Goal: Task Accomplishment & Management: Manage account settings

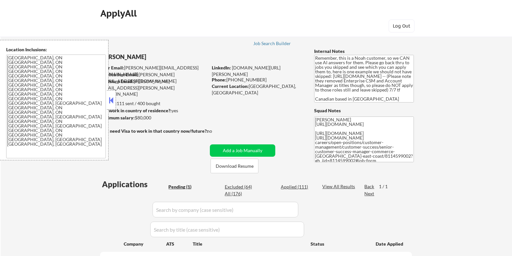
select select ""pending""
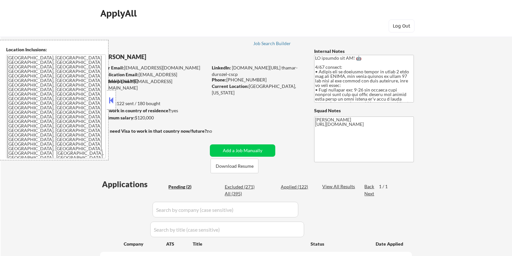
select select ""pending""
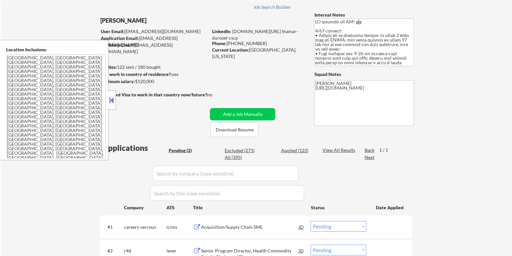
scroll to position [40, 0]
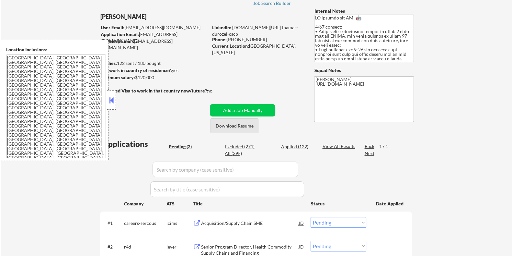
click at [250, 126] on button "Download Resume" at bounding box center [235, 125] width 48 height 15
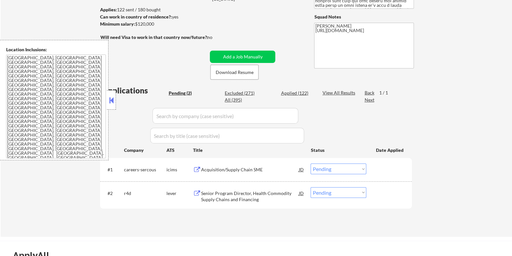
scroll to position [162, 0]
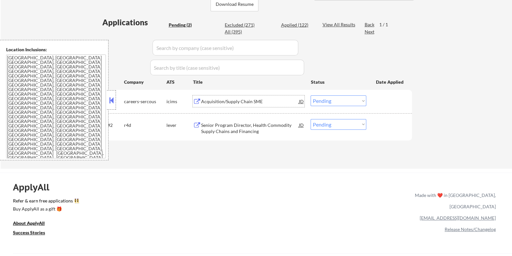
click at [235, 98] on div "Acquisition/Supply Chain SME" at bounding box center [250, 101] width 98 height 6
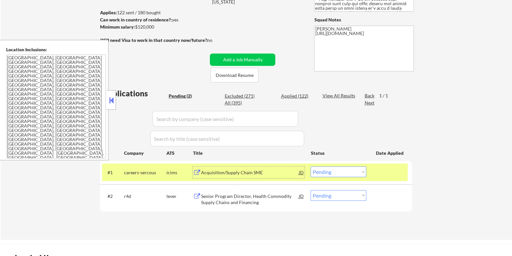
scroll to position [0, 0]
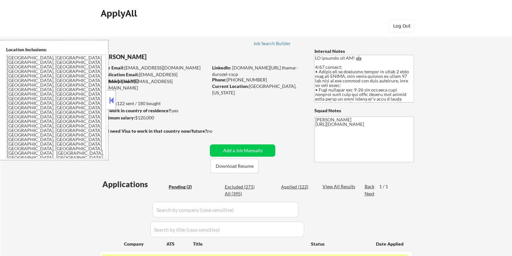
drag, startPoint x: 162, startPoint y: 119, endPoint x: 135, endPoint y: 118, distance: 26.9
click at [135, 118] on div "Minimum salary: $120,000" at bounding box center [154, 117] width 108 height 6
copy div "$120,000"
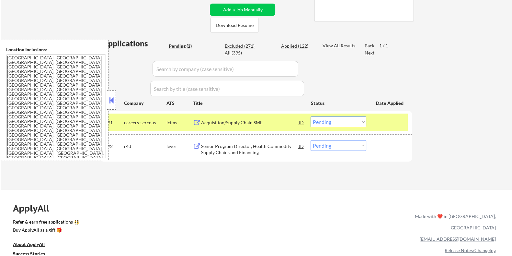
scroll to position [121, 0]
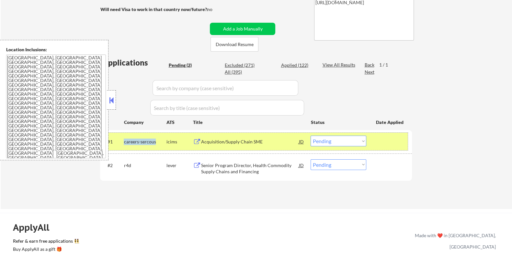
drag, startPoint x: 157, startPoint y: 141, endPoint x: 123, endPoint y: 140, distance: 33.7
click at [124, 140] on div "careers-sercous" at bounding box center [145, 141] width 42 height 6
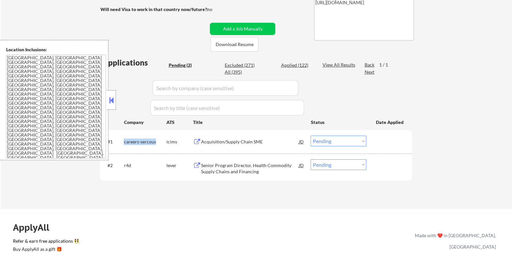
copy div "careers-sercous"
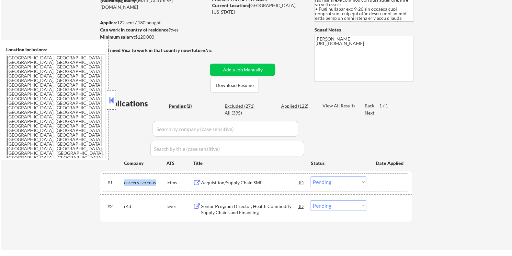
scroll to position [40, 0]
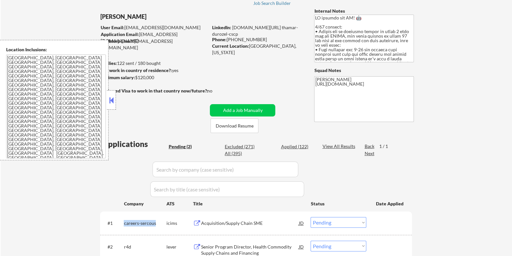
drag, startPoint x: 159, startPoint y: 78, endPoint x: 135, endPoint y: 77, distance: 24.3
click at [135, 77] on div "Minimum salary: $120,000" at bounding box center [154, 77] width 108 height 6
copy div "$120,000"
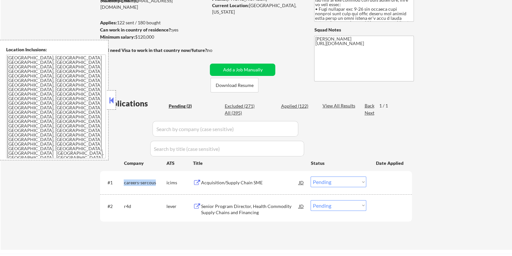
click at [326, 183] on select "Choose an option... Pending Applied Excluded (Questions) Excluded (Expired) Exc…" at bounding box center [339, 181] width 56 height 11
click at [311, 176] on select "Choose an option... Pending Applied Excluded (Questions) Excluded (Expired) Exc…" at bounding box center [339, 181] width 56 height 11
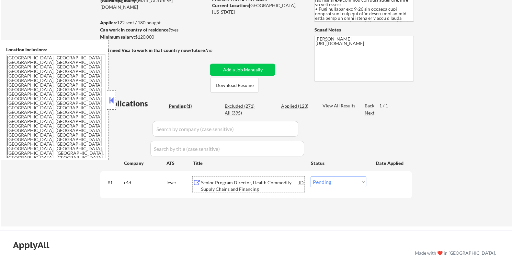
click at [227, 183] on div "Senior Program Director, Health Commodity Supply Chains and Financing" at bounding box center [250, 185] width 98 height 13
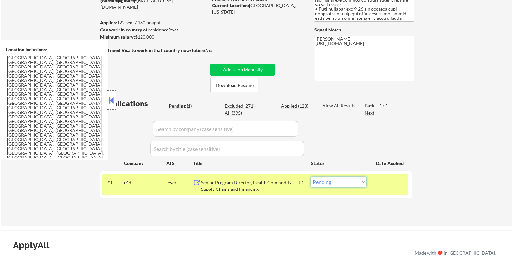
click at [341, 179] on select "Choose an option... Pending Applied Excluded (Questions) Excluded (Expired) Exc…" at bounding box center [339, 181] width 56 height 11
select select ""excluded__bad_match_""
click at [311, 176] on select "Choose an option... Pending Applied Excluded (Questions) Excluded (Expired) Exc…" at bounding box center [339, 181] width 56 height 11
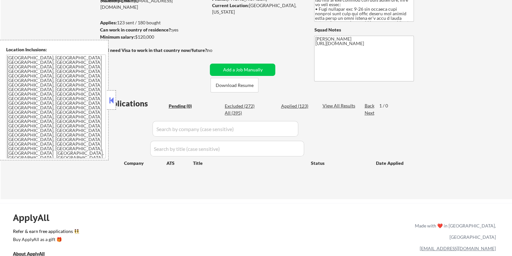
click at [290, 105] on div "Applied (123)" at bounding box center [297, 106] width 32 height 6
select select ""applied""
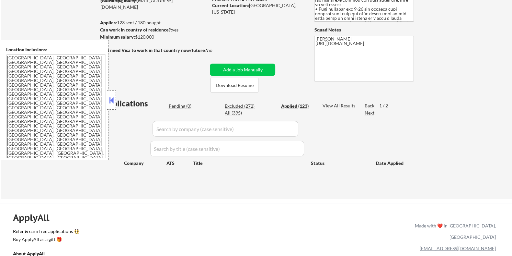
select select ""applied""
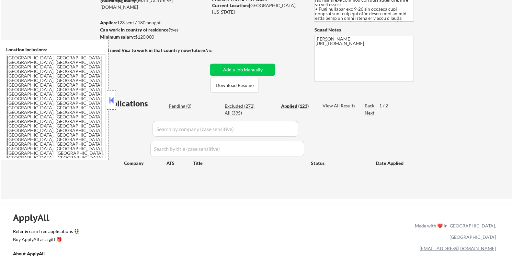
select select ""applied""
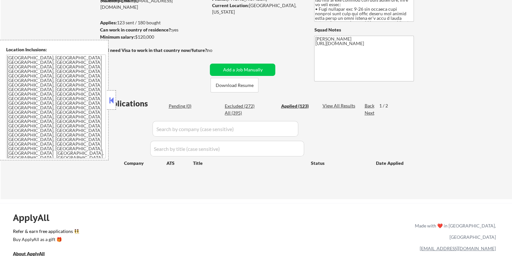
select select ""applied""
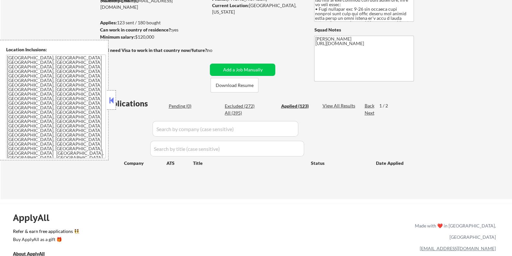
select select ""applied""
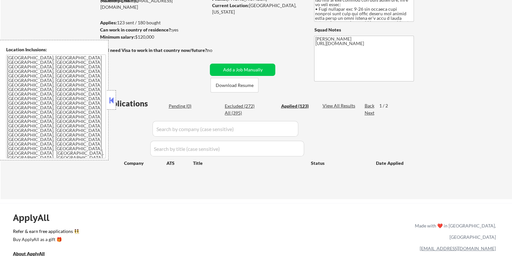
select select ""applied""
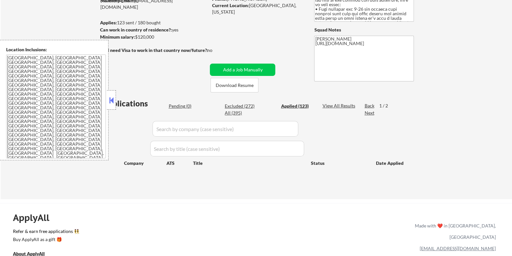
select select ""applied""
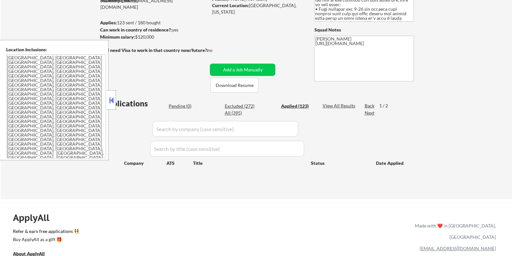
select select ""applied""
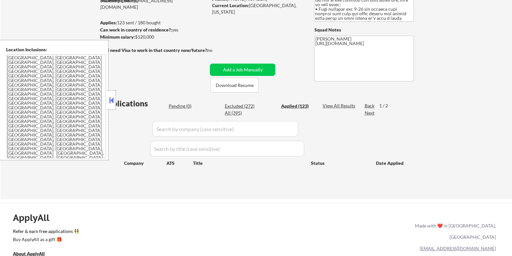
select select ""applied""
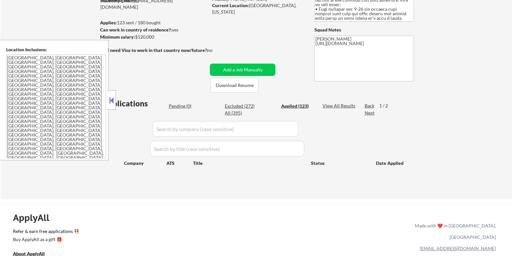
select select ""applied""
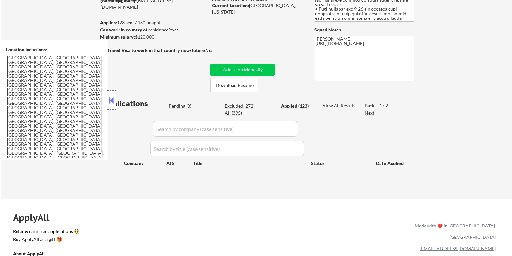
select select ""applied""
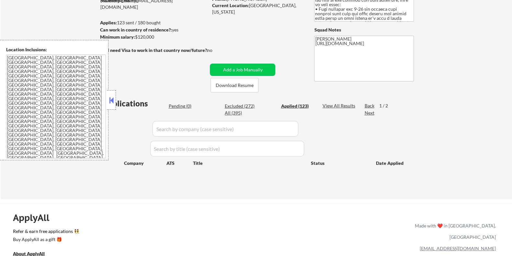
select select ""applied""
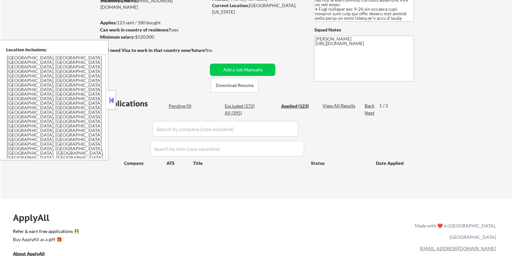
select select ""applied""
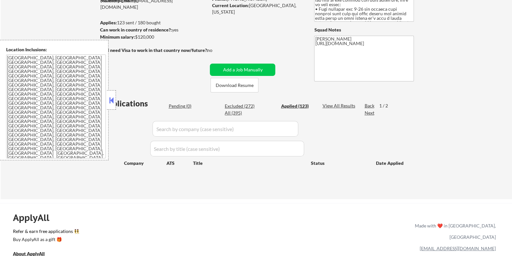
select select ""applied""
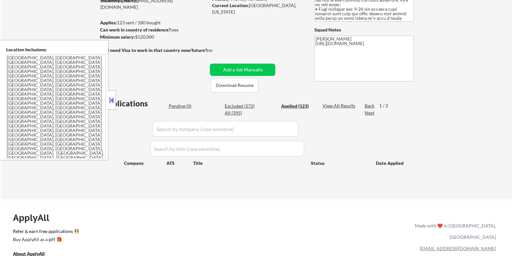
select select ""applied""
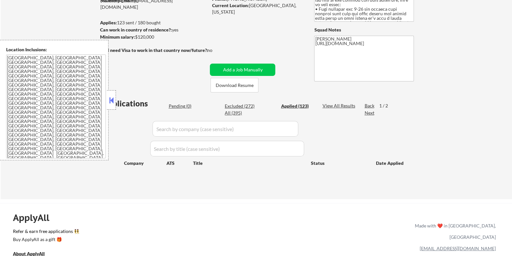
select select ""applied""
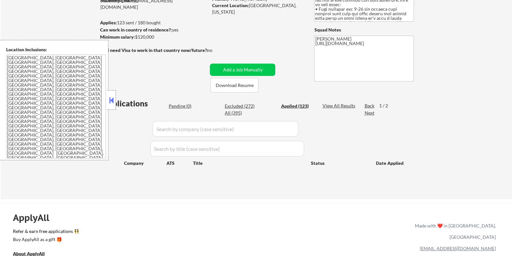
select select ""applied""
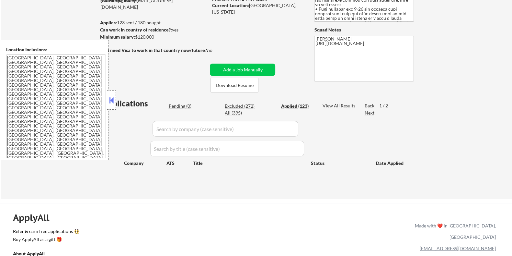
select select ""applied""
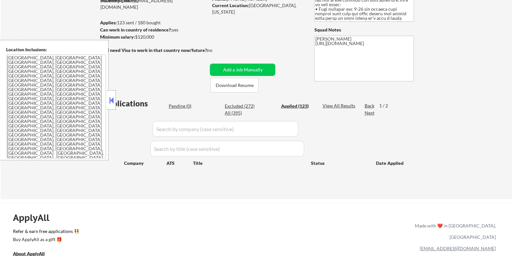
select select ""applied""
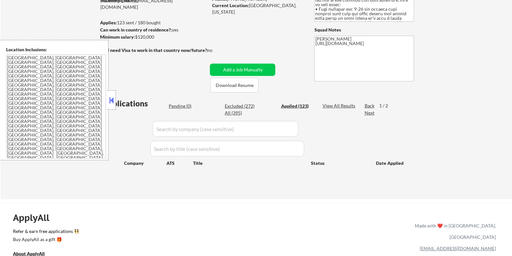
select select ""applied""
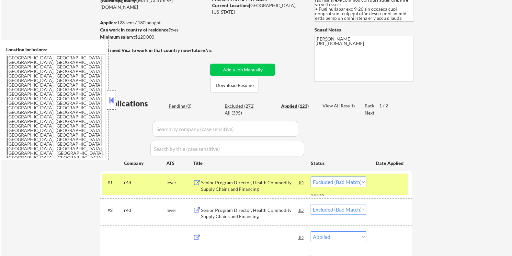
select select ""applied""
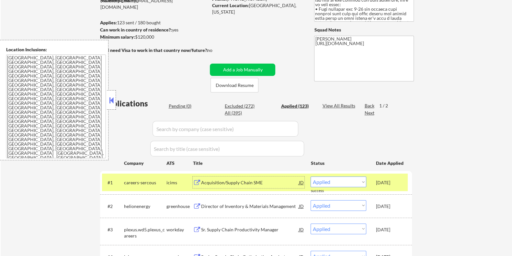
click at [235, 182] on div "Acquisition/Supply Chain SME" at bounding box center [250, 182] width 98 height 6
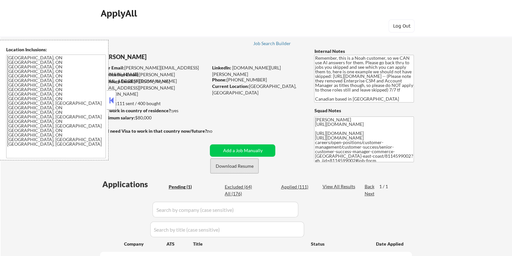
click at [217, 165] on button "Download Resume" at bounding box center [235, 165] width 48 height 15
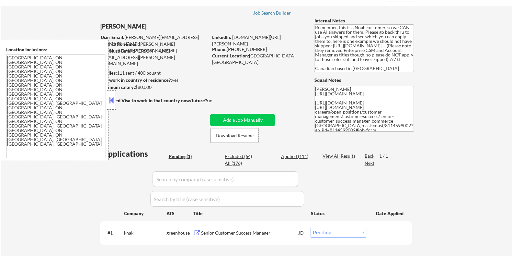
scroll to position [40, 0]
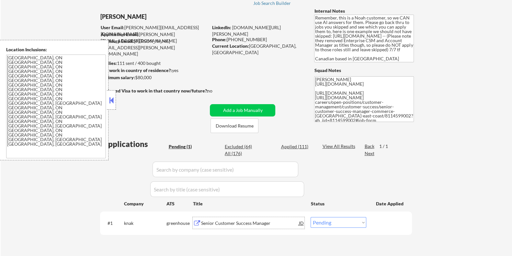
click at [223, 223] on div "Senior Customer Success Manager" at bounding box center [250, 223] width 98 height 6
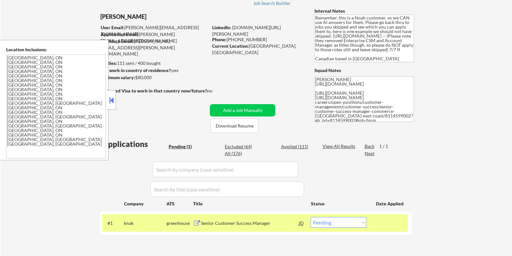
drag, startPoint x: 163, startPoint y: 78, endPoint x: 132, endPoint y: 78, distance: 30.8
click at [132, 78] on div "Minimum salary: $80,000" at bounding box center [154, 77] width 108 height 6
click at [158, 80] on div "Minimum salary: $80,000" at bounding box center [154, 77] width 108 height 6
drag, startPoint x: 156, startPoint y: 78, endPoint x: 137, endPoint y: 75, distance: 20.0
click at [135, 75] on div "Minimum salary: $80,000" at bounding box center [154, 77] width 108 height 6
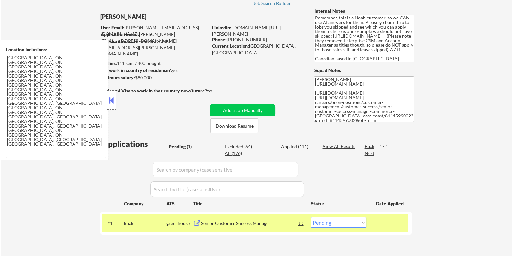
copy div "$80,000"
click at [353, 223] on select "Choose an option... Pending Applied Excluded (Questions) Excluded (Expired) Exc…" at bounding box center [339, 222] width 56 height 11
select select ""applied""
click at [311, 217] on select "Choose an option... Pending Applied Excluded (Questions) Excluded (Expired) Exc…" at bounding box center [339, 222] width 56 height 11
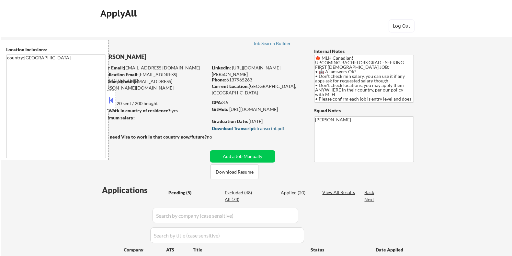
select select ""pending""
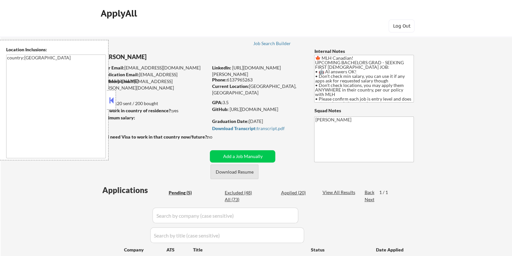
click at [239, 170] on button "Download Resume" at bounding box center [235, 171] width 48 height 15
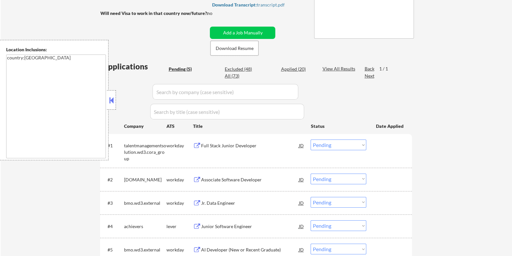
scroll to position [162, 0]
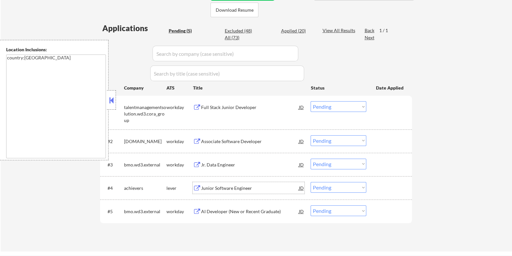
click at [222, 185] on div "Junior Software Engineer" at bounding box center [250, 188] width 98 height 6
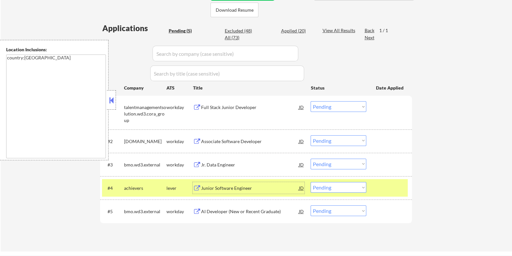
click at [344, 187] on select "Choose an option... Pending Applied Excluded (Questions) Excluded (Expired) Exc…" at bounding box center [339, 187] width 56 height 11
click at [311, 182] on select "Choose an option... Pending Applied Excluded (Questions) Excluded (Expired) Exc…" at bounding box center [339, 187] width 56 height 11
select select ""pending""
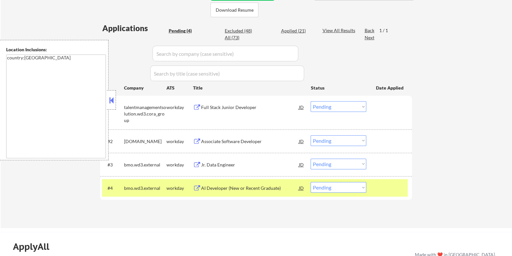
click at [228, 109] on div "Full Stack Junior Developer" at bounding box center [250, 107] width 98 height 6
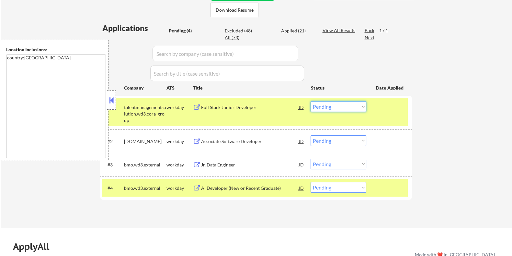
click at [344, 107] on select "Choose an option... Pending Applied Excluded (Questions) Excluded (Expired) Exc…" at bounding box center [339, 106] width 56 height 11
click at [311, 101] on select "Choose an option... Pending Applied Excluded (Questions) Excluded (Expired) Exc…" at bounding box center [339, 106] width 56 height 11
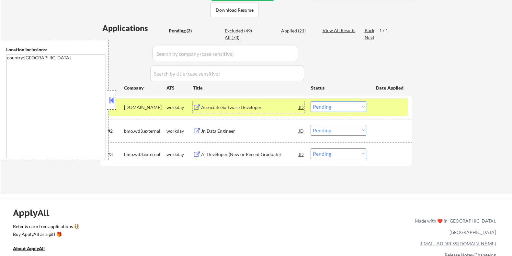
click at [223, 107] on div "Associate Software Developer" at bounding box center [250, 107] width 98 height 6
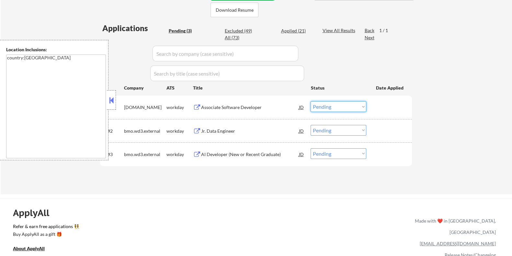
click at [337, 107] on select "Choose an option... Pending Applied Excluded (Questions) Excluded (Expired) Exc…" at bounding box center [339, 106] width 56 height 11
click at [311, 101] on select "Choose an option... Pending Applied Excluded (Questions) Excluded (Expired) Exc…" at bounding box center [339, 106] width 56 height 11
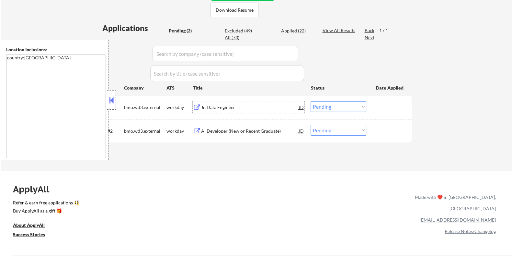
click at [225, 107] on div "Jr. Data Engineer" at bounding box center [250, 107] width 98 height 6
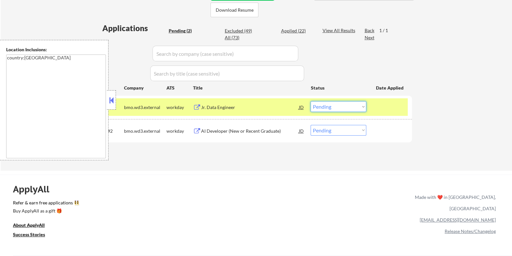
click at [345, 107] on select "Choose an option... Pending Applied Excluded (Questions) Excluded (Expired) Exc…" at bounding box center [339, 106] width 56 height 11
click at [311, 101] on select "Choose an option... Pending Applied Excluded (Questions) Excluded (Expired) Exc…" at bounding box center [339, 106] width 56 height 11
select select ""pending""
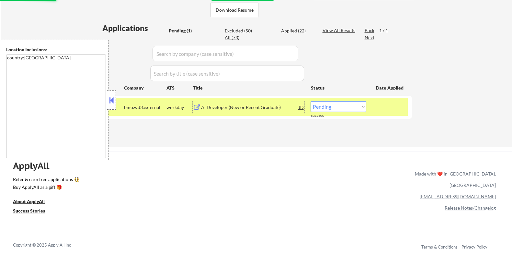
click at [234, 105] on div "AI Developer (New or Recent Graduate)" at bounding box center [250, 107] width 98 height 6
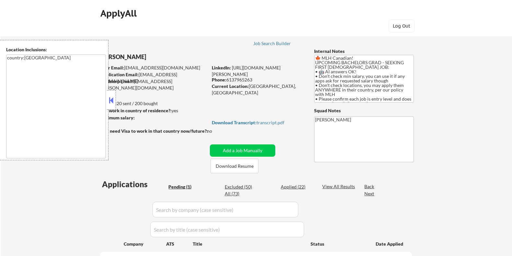
select select ""pending""
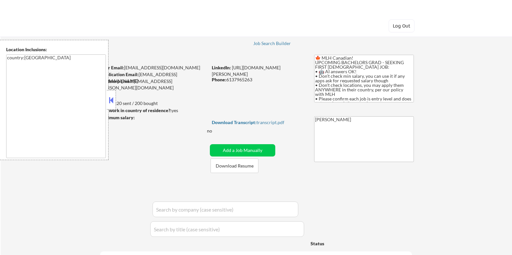
select select ""pending""
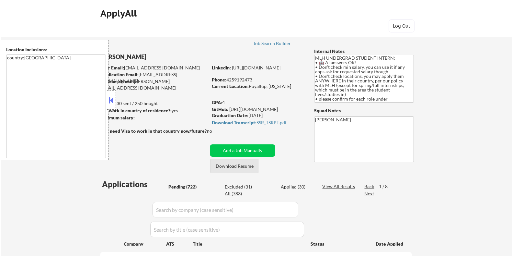
select select ""pending""
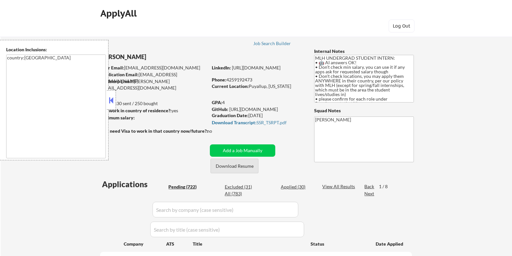
select select ""pending""
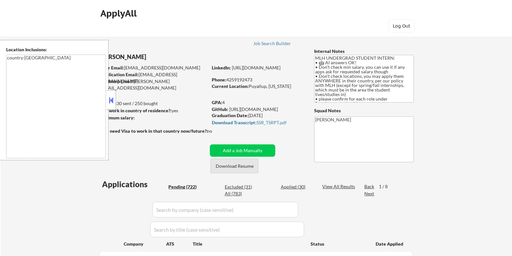
select select ""pending""
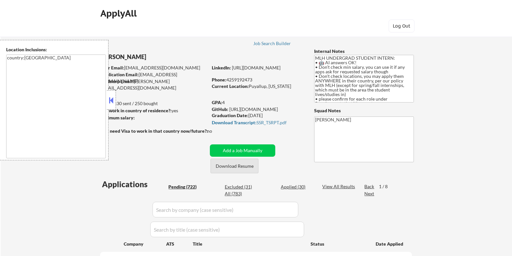
select select ""pending""
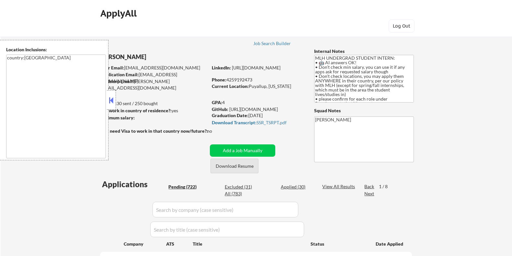
select select ""pending""
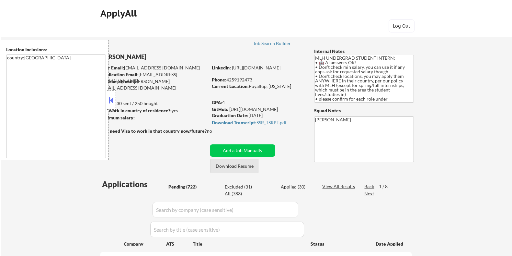
select select ""pending""
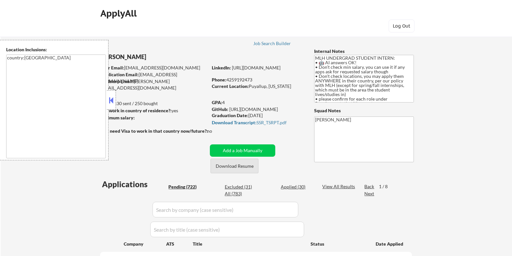
select select ""pending""
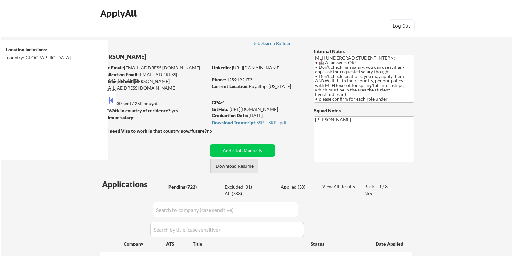
select select ""pending""
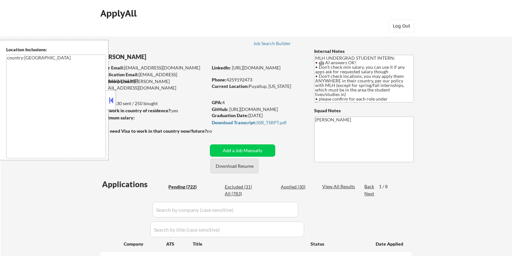
select select ""pending""
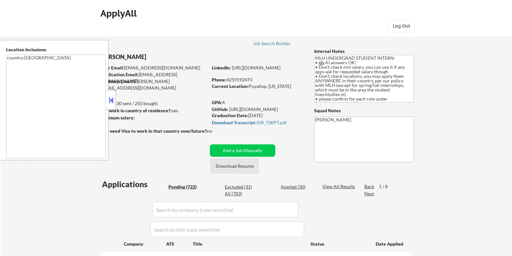
select select ""pending""
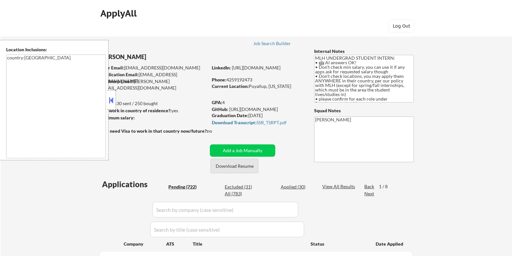
select select ""pending""
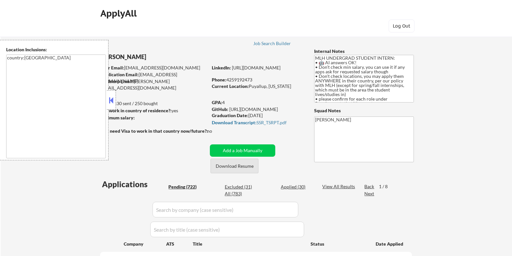
select select ""pending""
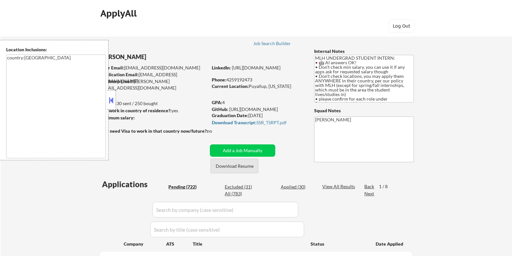
select select ""pending""
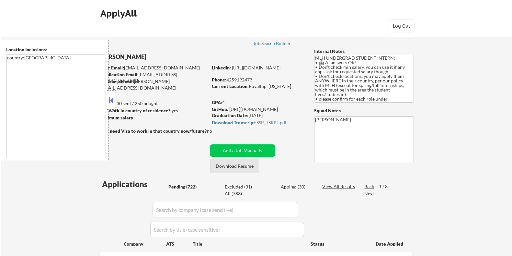
select select ""pending""
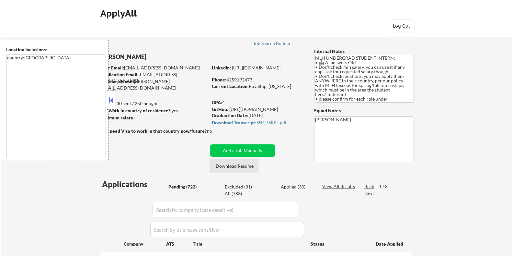
select select ""pending""
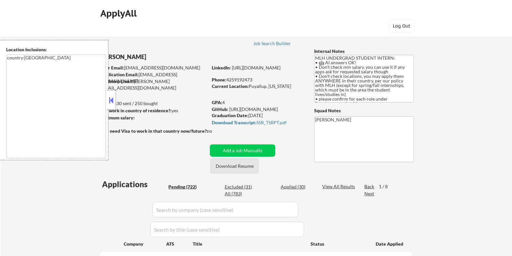
select select ""pending""
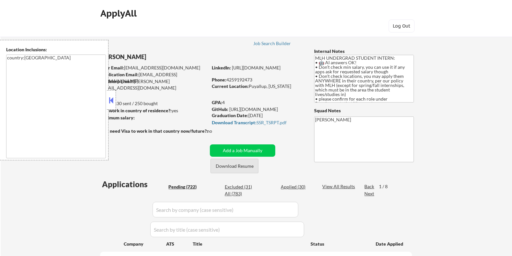
select select ""pending""
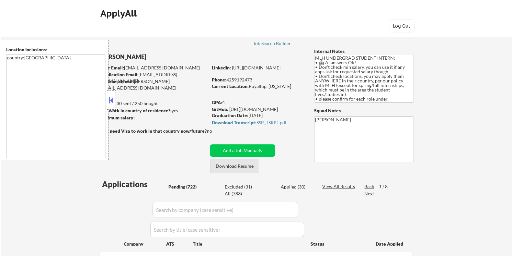
select select ""pending""
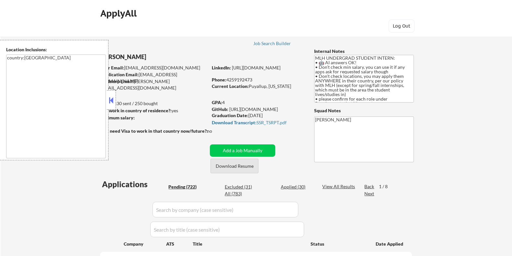
select select ""pending""
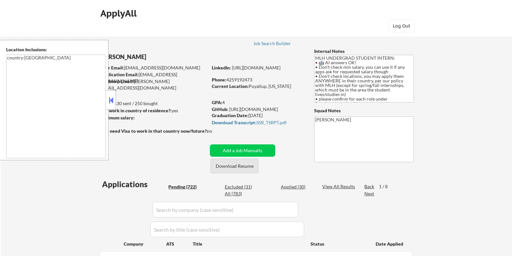
select select ""pending""
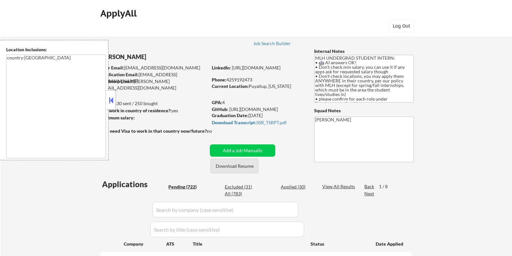
scroll to position [40, 0]
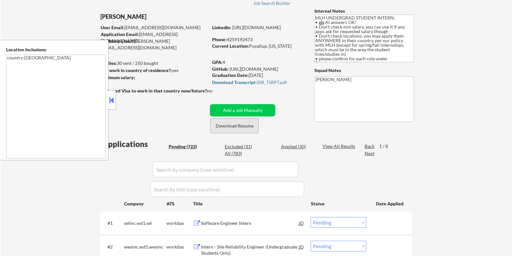
click at [243, 126] on button "Download Resume" at bounding box center [235, 125] width 48 height 15
click at [112, 100] on button at bounding box center [111, 100] width 7 height 10
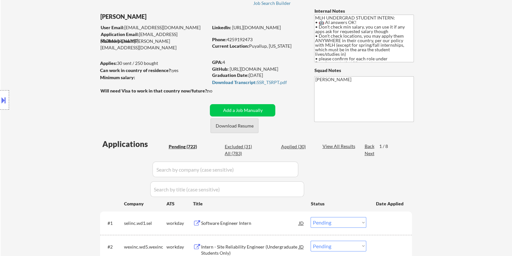
click at [227, 125] on button "Download Resume" at bounding box center [235, 125] width 48 height 15
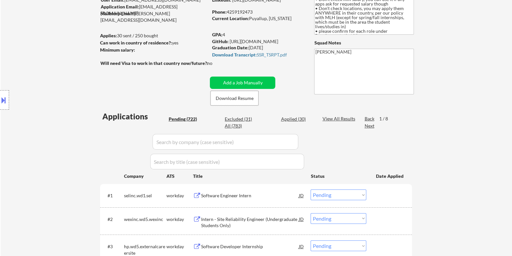
scroll to position [81, 0]
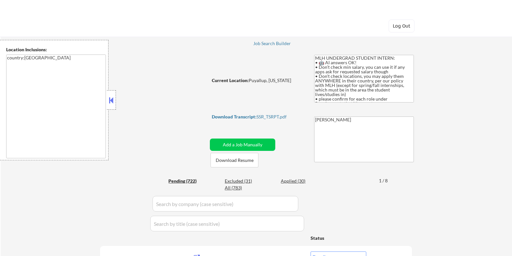
select select ""pending""
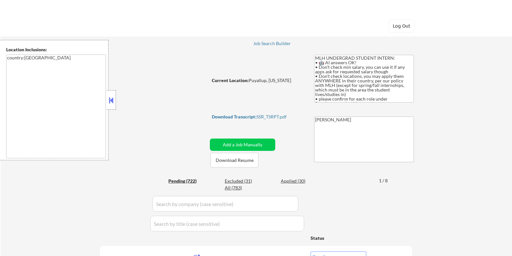
select select ""pending""
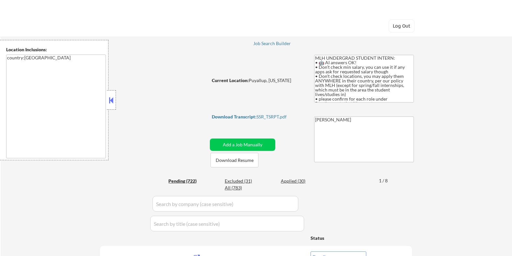
select select ""pending""
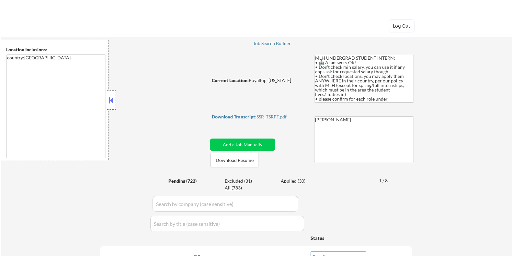
select select ""pending""
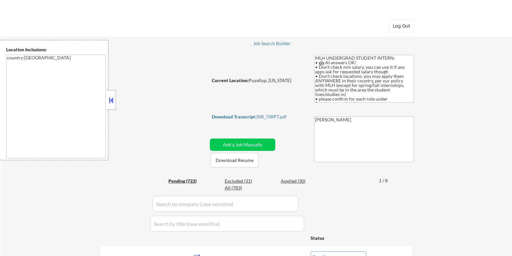
select select ""pending""
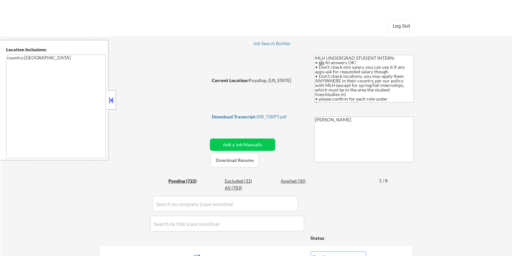
select select ""pending""
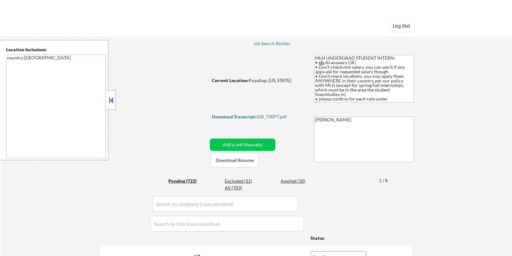
select select ""pending""
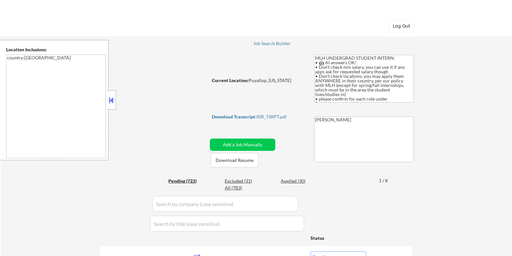
select select ""pending""
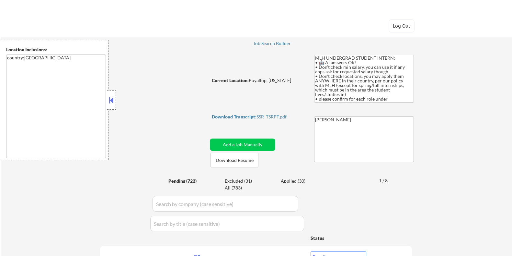
select select ""pending""
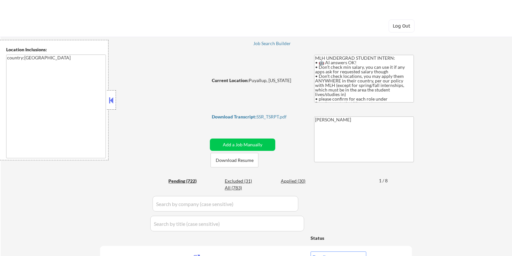
select select ""pending""
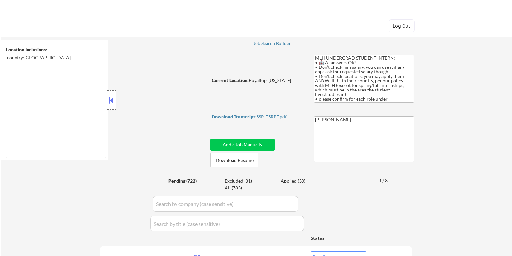
select select ""pending""
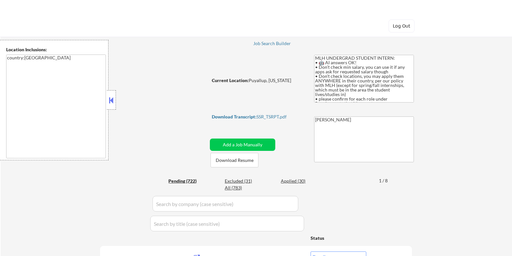
select select ""pending""
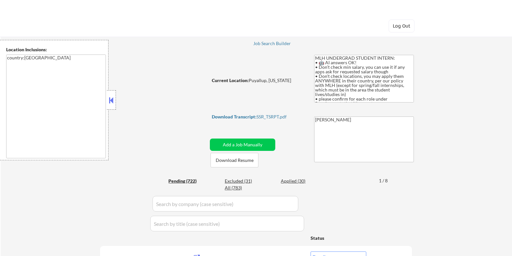
select select ""pending""
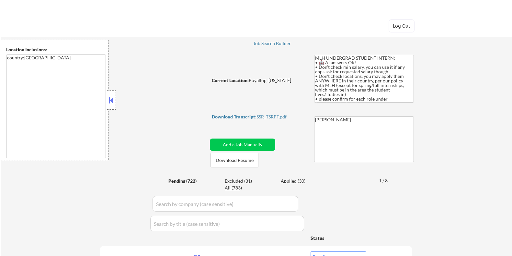
select select ""pending""
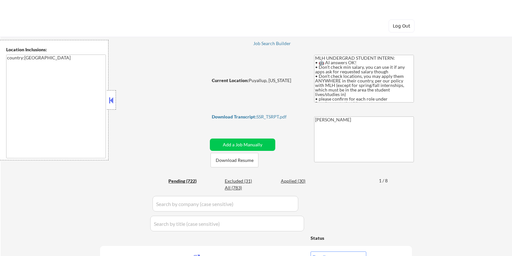
select select ""pending""
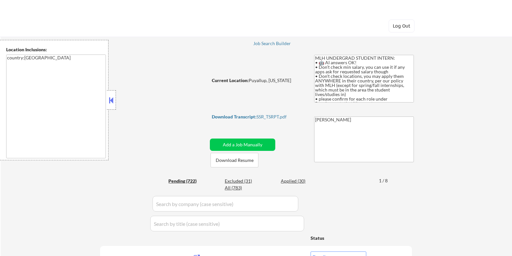
select select ""pending""
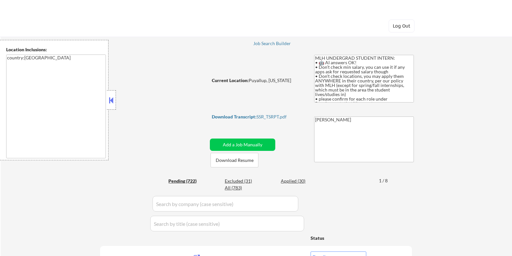
select select ""pending""
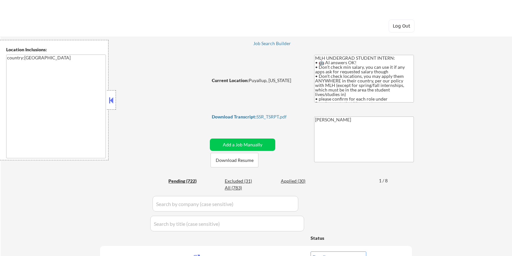
select select ""pending""
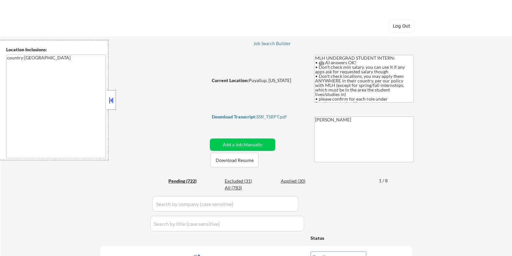
select select ""pending""
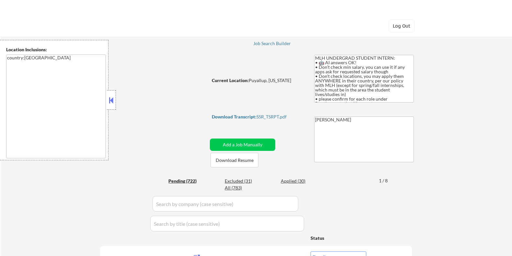
select select ""pending""
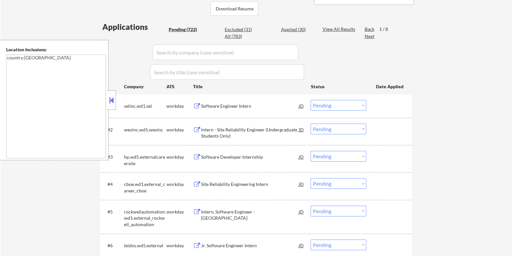
scroll to position [81, 0]
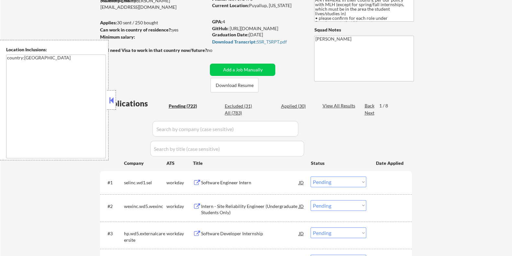
click at [367, 113] on div "Next" at bounding box center [369, 112] width 10 height 6
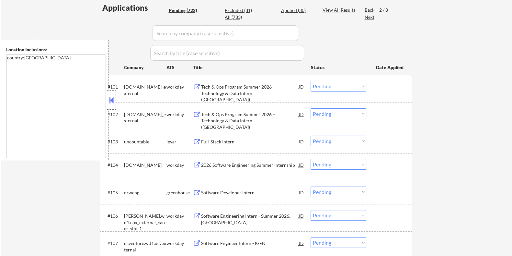
scroll to position [162, 0]
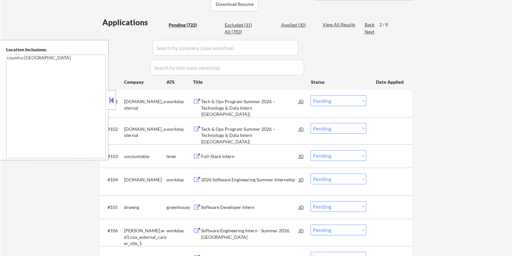
click at [205, 154] on div "Full-Stack Intern" at bounding box center [250, 156] width 98 height 6
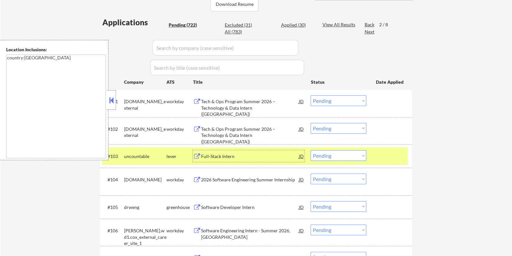
click at [339, 155] on select "Choose an option... Pending Applied Excluded (Questions) Excluded (Expired) Exc…" at bounding box center [339, 155] width 56 height 11
click at [311, 150] on select "Choose an option... Pending Applied Excluded (Questions) Excluded (Expired) Exc…" at bounding box center [339, 155] width 56 height 11
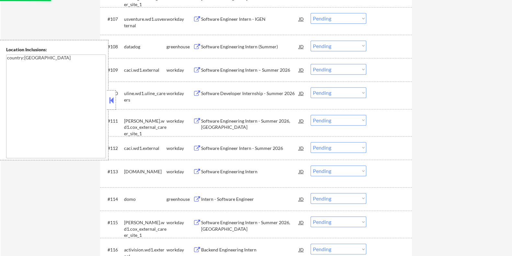
select select ""pending""
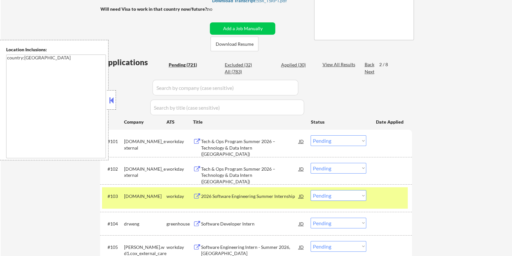
scroll to position [48, 0]
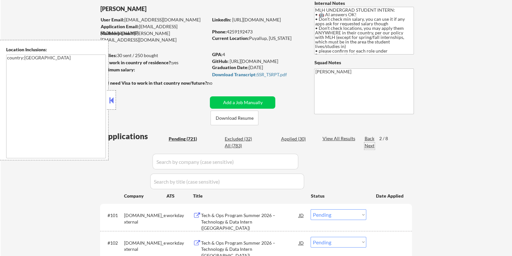
click at [370, 146] on div "Next" at bounding box center [369, 145] width 10 height 6
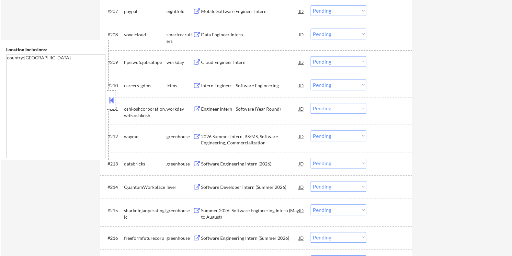
scroll to position [453, 0]
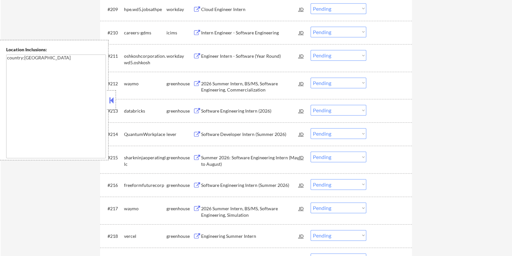
click at [222, 133] on div "Software Developer Intern (Summer 2026)" at bounding box center [250, 134] width 98 height 6
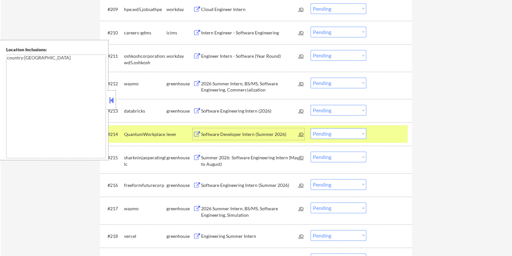
click at [233, 132] on div "Software Developer Intern (Summer 2026)" at bounding box center [250, 134] width 98 height 6
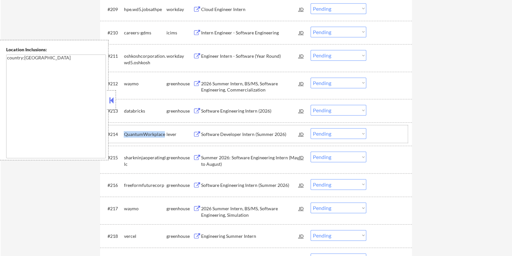
drag, startPoint x: 160, startPoint y: 132, endPoint x: 123, endPoint y: 130, distance: 37.6
click at [123, 130] on div "#214 QuantumWorkplace lever Software Developer Intern (Summer 2026) JD Choose a…" at bounding box center [255, 133] width 306 height 17
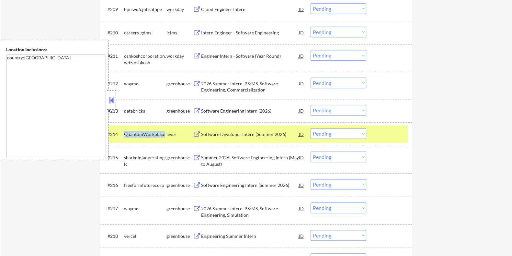
copy div "QuantumWorkplace"
click at [350, 135] on select "Choose an option... Pending Applied Excluded (Questions) Excluded (Expired) Exc…" at bounding box center [339, 133] width 56 height 11
click at [311, 128] on select "Choose an option... Pending Applied Excluded (Questions) Excluded (Expired) Exc…" at bounding box center [339, 133] width 56 height 11
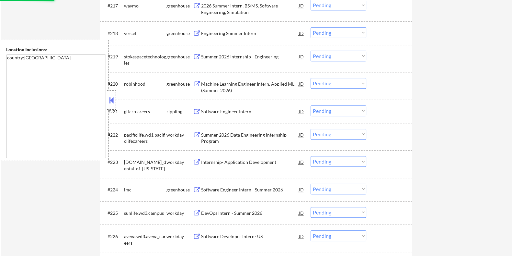
select select ""pending""
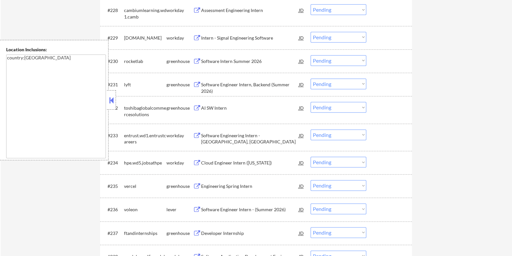
scroll to position [979, 0]
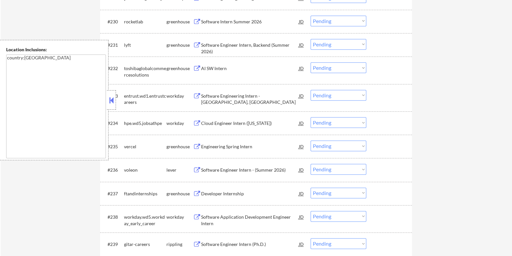
click at [228, 167] on div "Software Engineer Intern - (Summer 2026)" at bounding box center [250, 169] width 98 height 6
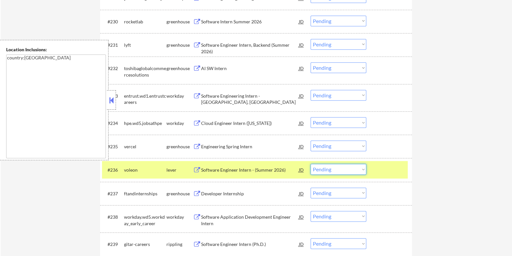
click at [338, 171] on select "Choose an option... Pending Applied Excluded (Questions) Excluded (Expired) Exc…" at bounding box center [339, 169] width 56 height 11
click at [311, 164] on select "Choose an option... Pending Applied Excluded (Questions) Excluded (Expired) Exc…" at bounding box center [339, 169] width 56 height 11
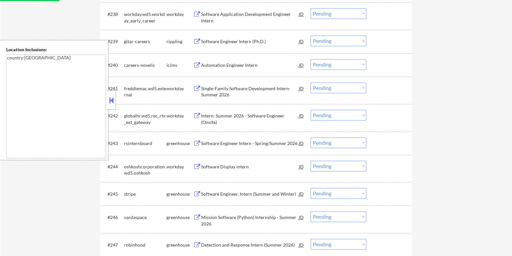
select select ""pending""
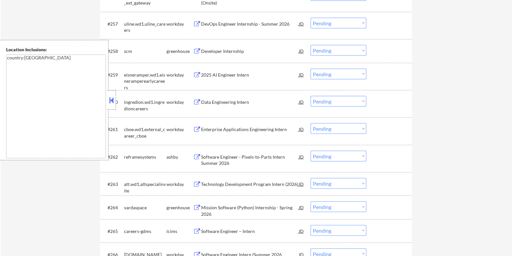
scroll to position [1667, 0]
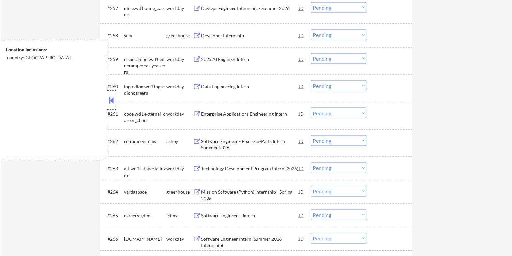
click at [238, 140] on div "Software Engineer - Pixels-to-Parts Intern Summer 2026" at bounding box center [250, 144] width 98 height 13
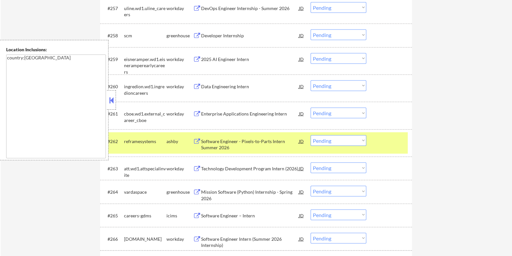
select select ""pending""
drag, startPoint x: 156, startPoint y: 139, endPoint x: 123, endPoint y: 141, distance: 33.1
click at [122, 137] on div "#262 reframesystems ashby Software Engineer - Pixels-to-Parts Intern Summer 202…" at bounding box center [255, 142] width 306 height 21
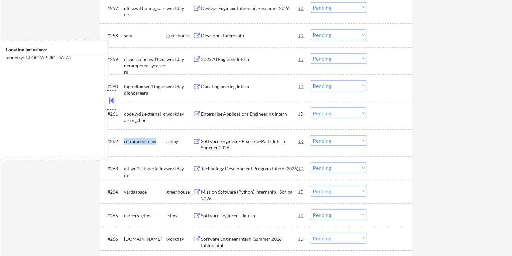
copy div "reframesystems"
click at [338, 143] on select "Choose an option... Pending Applied Excluded (Questions) Excluded (Expired) Exc…" at bounding box center [339, 140] width 56 height 11
click at [311, 135] on select "Choose an option... Pending Applied Excluded (Questions) Excluded (Expired) Exc…" at bounding box center [339, 140] width 56 height 11
select select ""pending""
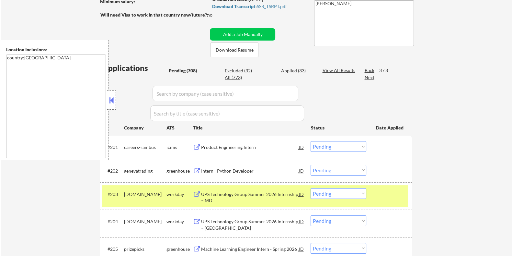
scroll to position [84, 0]
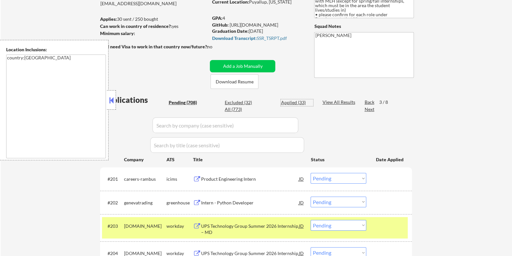
click at [285, 101] on div "Applied (33)" at bounding box center [297, 102] width 32 height 6
select select ""applied""
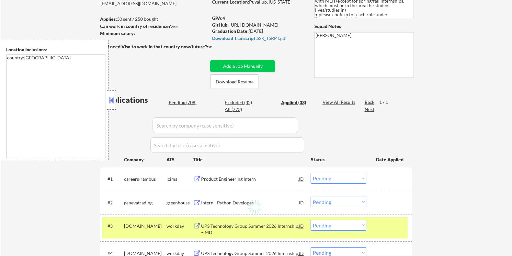
select select ""applied""
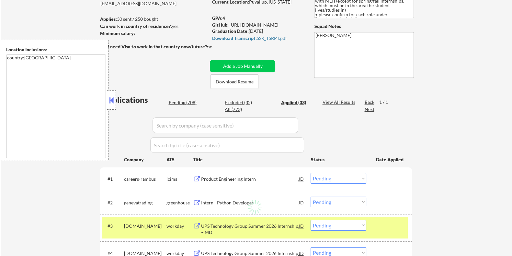
select select ""applied""
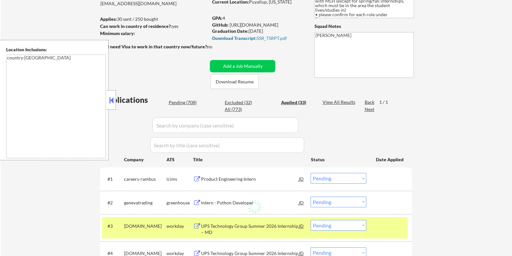
select select ""applied""
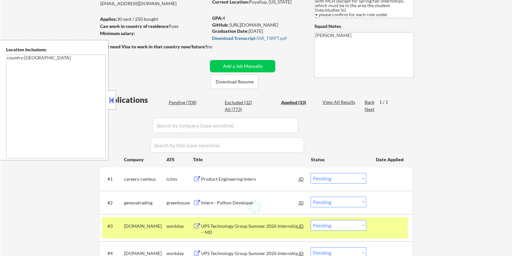
select select ""applied""
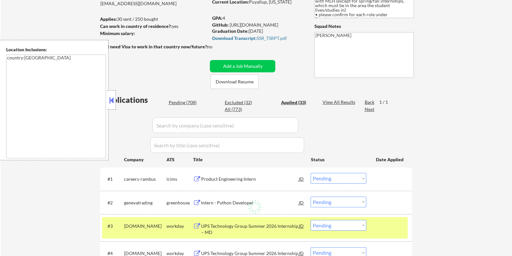
select select ""applied""
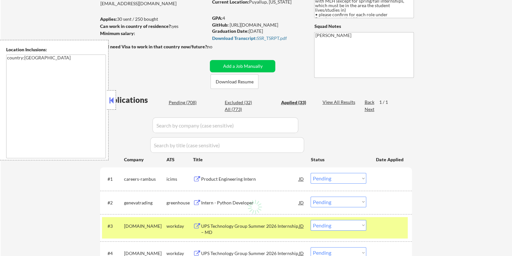
select select ""applied""
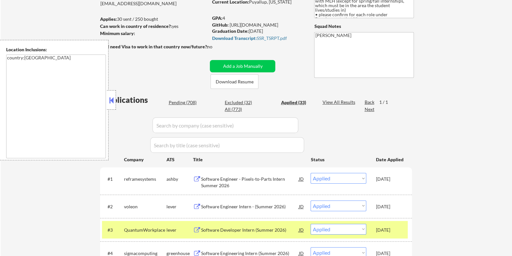
scroll to position [124, 0]
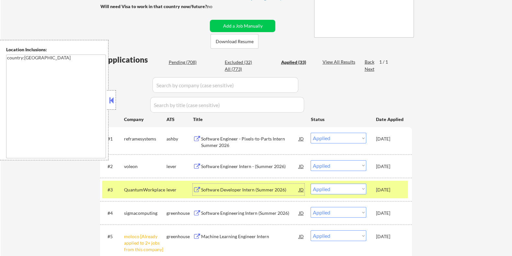
click at [220, 187] on div "Software Developer Intern (Summer 2026)" at bounding box center [250, 189] width 98 height 6
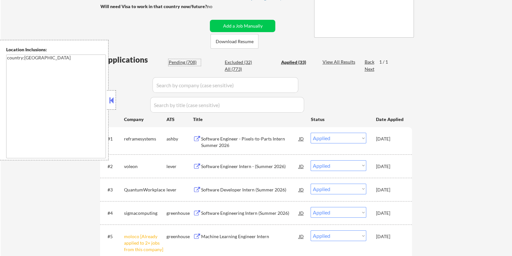
click at [183, 61] on div "Pending (708)" at bounding box center [184, 62] width 32 height 6
select select ""pending""
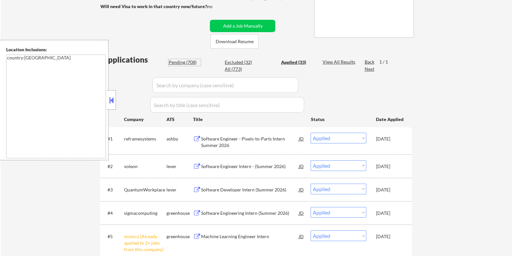
select select ""pending""
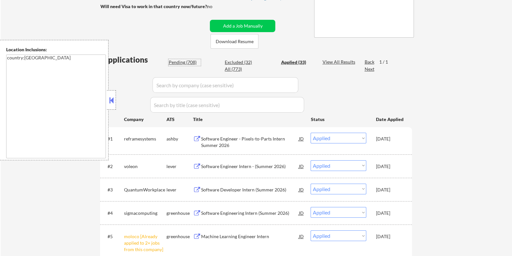
select select ""pending""
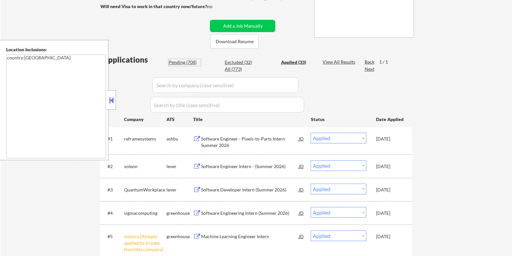
select select ""pending""
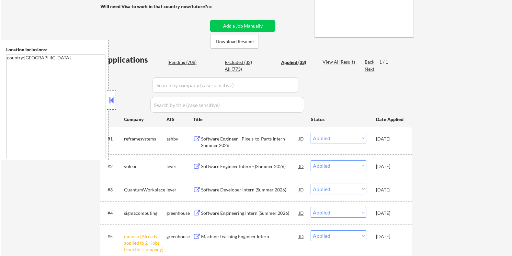
select select ""pending""
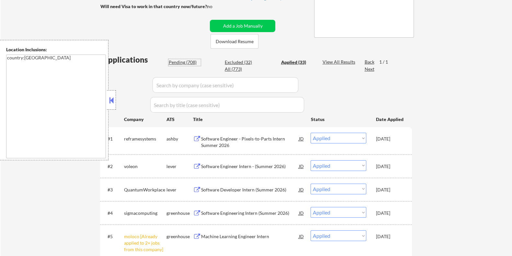
select select ""pending""
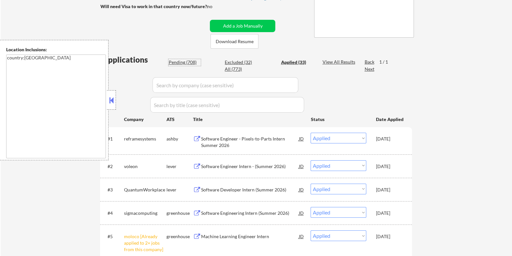
select select ""pending""
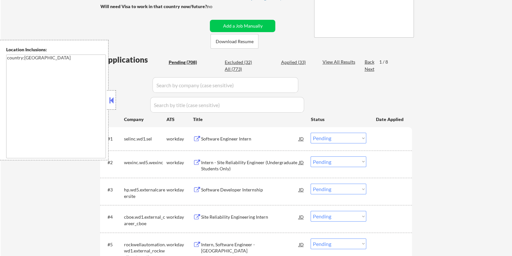
click at [368, 66] on div "Next" at bounding box center [369, 69] width 10 height 6
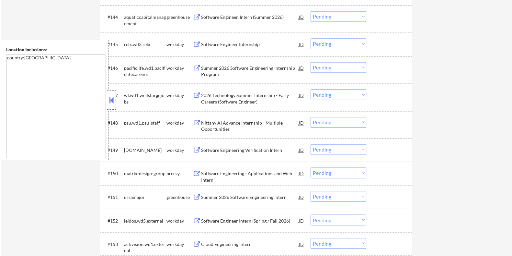
scroll to position [1339, 0]
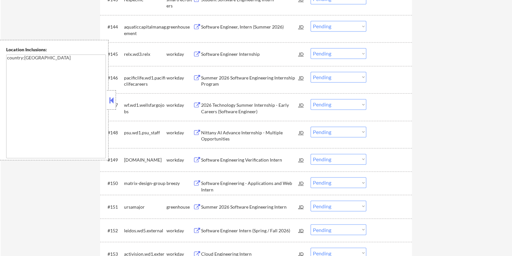
click at [212, 182] on div "Software Engineering - Applications and Web Intern" at bounding box center [250, 186] width 98 height 13
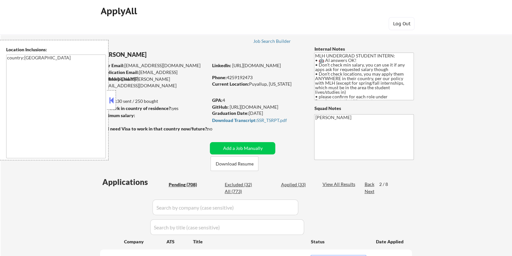
scroll to position [0, 0]
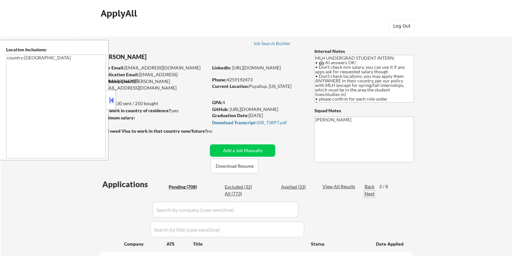
click at [370, 194] on div "Next" at bounding box center [369, 193] width 10 height 6
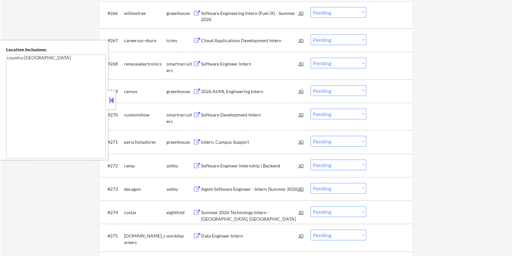
scroll to position [1903, 0]
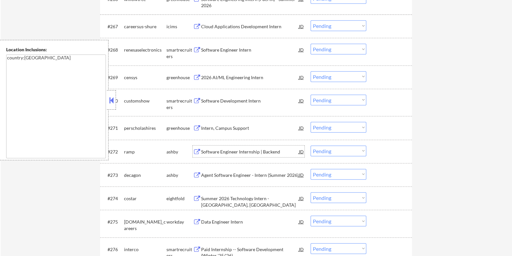
click at [222, 148] on div "Software Engineer Internship | Backend" at bounding box center [250, 151] width 98 height 6
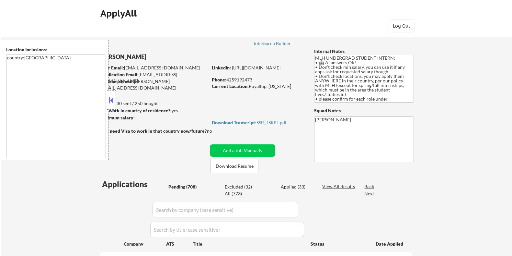
select select ""pending""
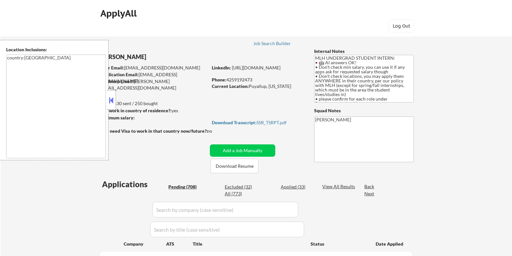
select select ""pending""
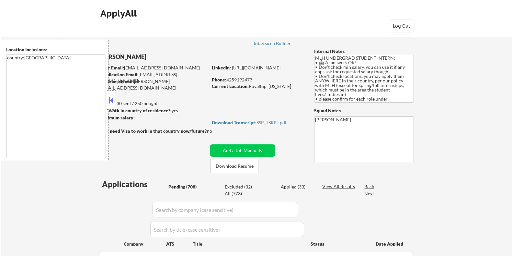
select select ""pending""
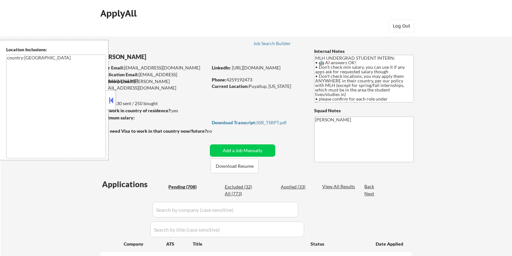
select select ""pending""
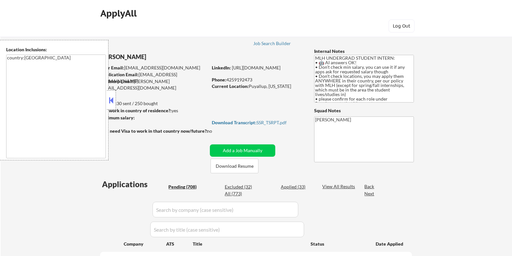
select select ""pending""
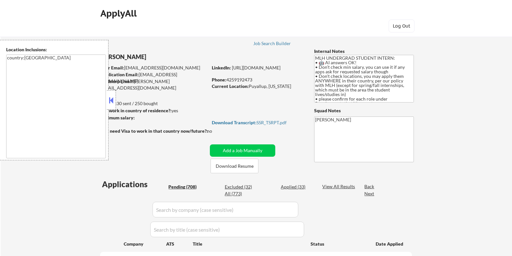
select select ""pending""
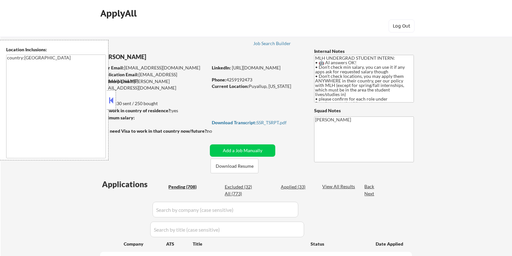
select select ""pending""
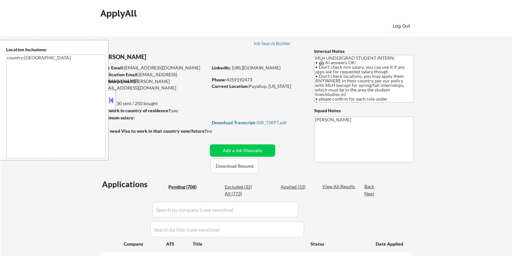
select select ""pending""
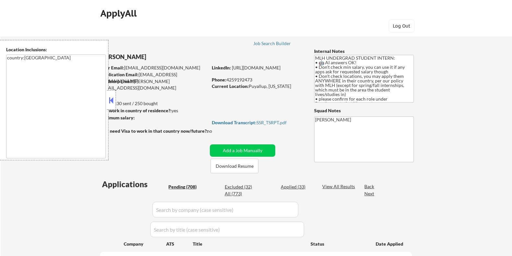
select select ""pending""
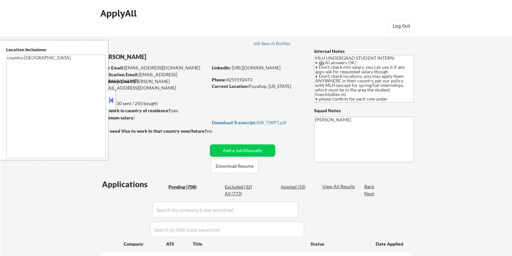
select select ""pending""
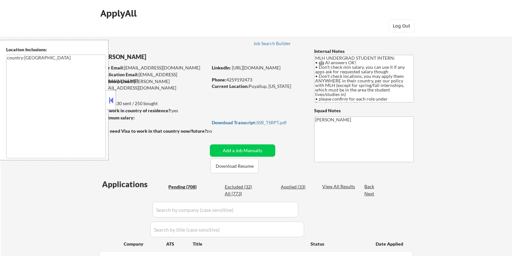
select select ""pending""
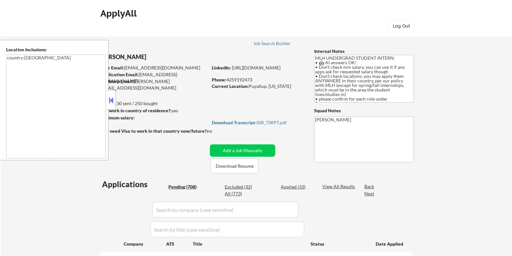
select select ""pending""
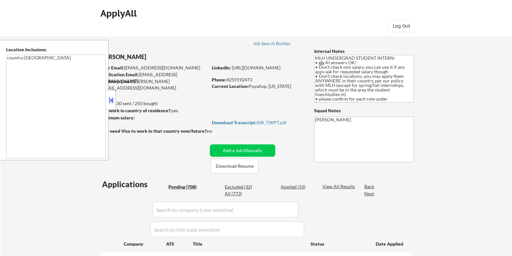
select select ""pending""
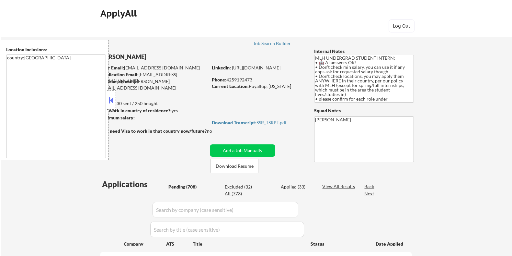
select select ""pending""
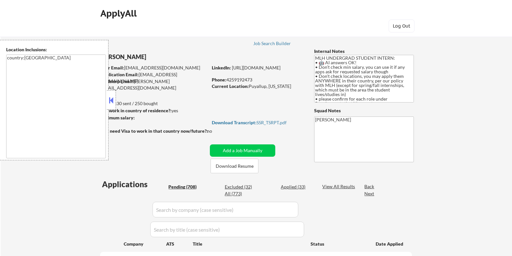
select select ""pending""
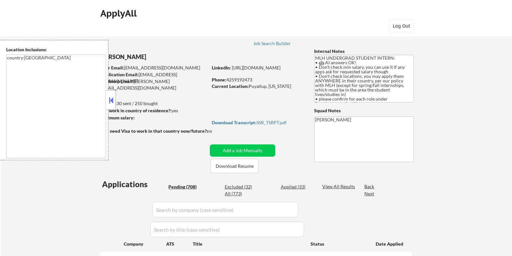
select select ""pending""
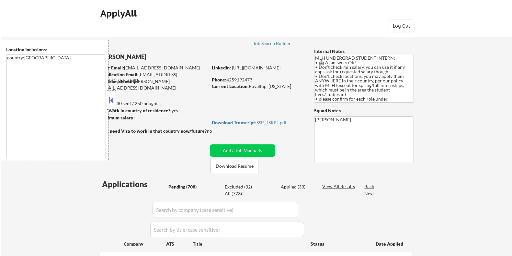
select select ""pending""
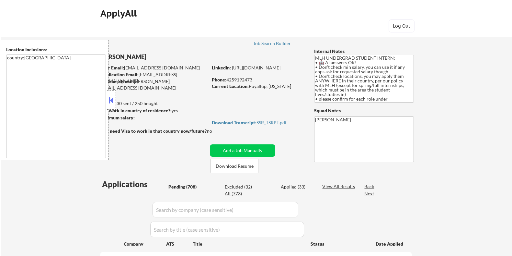
select select ""pending""
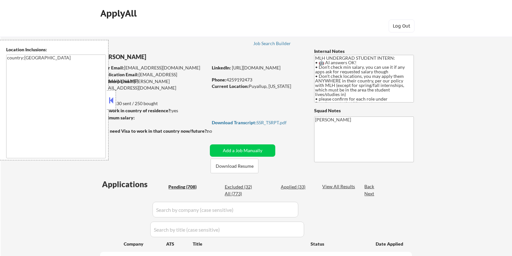
select select ""pending""
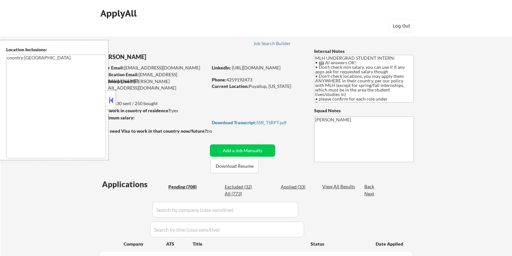
select select ""pending""
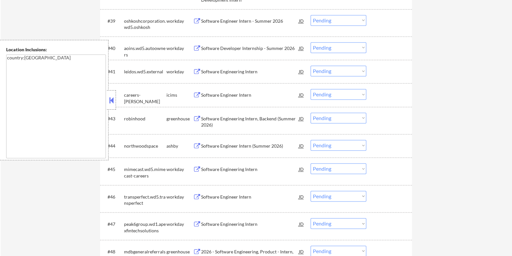
scroll to position [1174, 0]
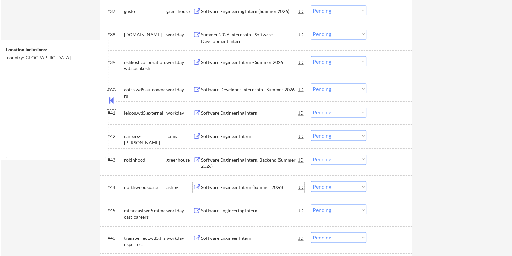
click at [220, 186] on div "Software Engineer Intern (Summer 2026)" at bounding box center [250, 187] width 98 height 6
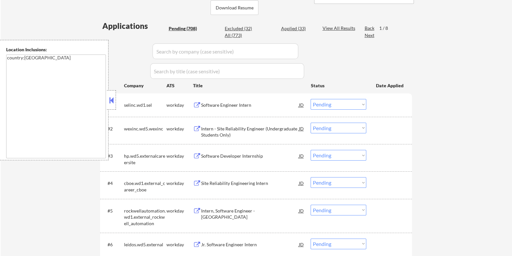
scroll to position [121, 0]
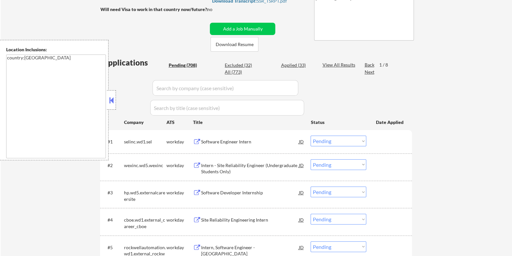
click at [370, 70] on div "Next" at bounding box center [369, 72] width 10 height 6
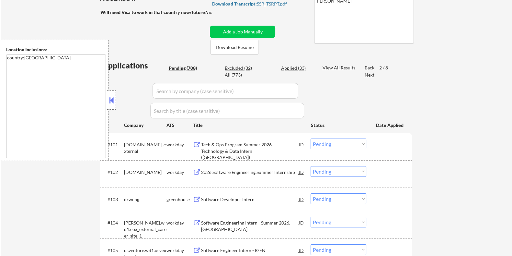
scroll to position [80, 0]
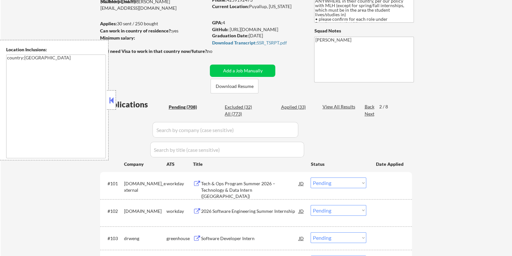
click at [370, 112] on div "Next" at bounding box center [369, 113] width 10 height 6
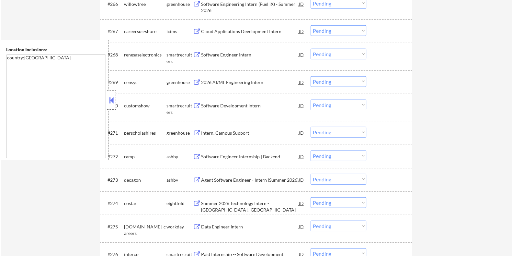
scroll to position [1942, 0]
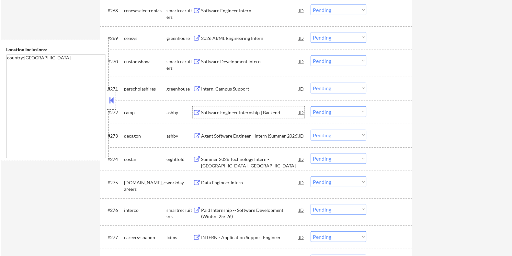
click at [210, 109] on div "Software Engineer Internship | Backend" at bounding box center [250, 112] width 98 height 6
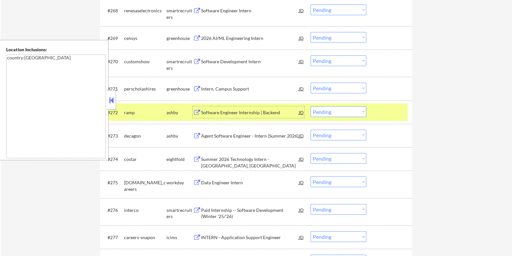
click at [360, 114] on select "Choose an option... Pending Applied Excluded (Questions) Excluded (Expired) Exc…" at bounding box center [339, 111] width 56 height 11
click at [311, 106] on select "Choose an option... Pending Applied Excluded (Questions) Excluded (Expired) Exc…" at bounding box center [339, 111] width 56 height 11
select select ""pending""
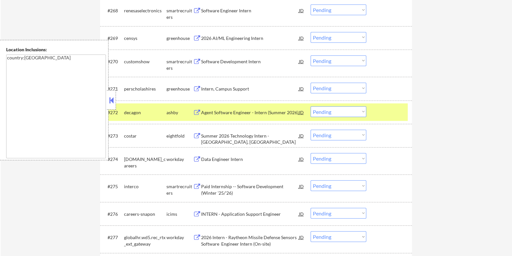
click at [228, 112] on div "Agent Software Engineer - Intern (Summer 2026)" at bounding box center [250, 112] width 98 height 6
